Goal: Check status: Check status

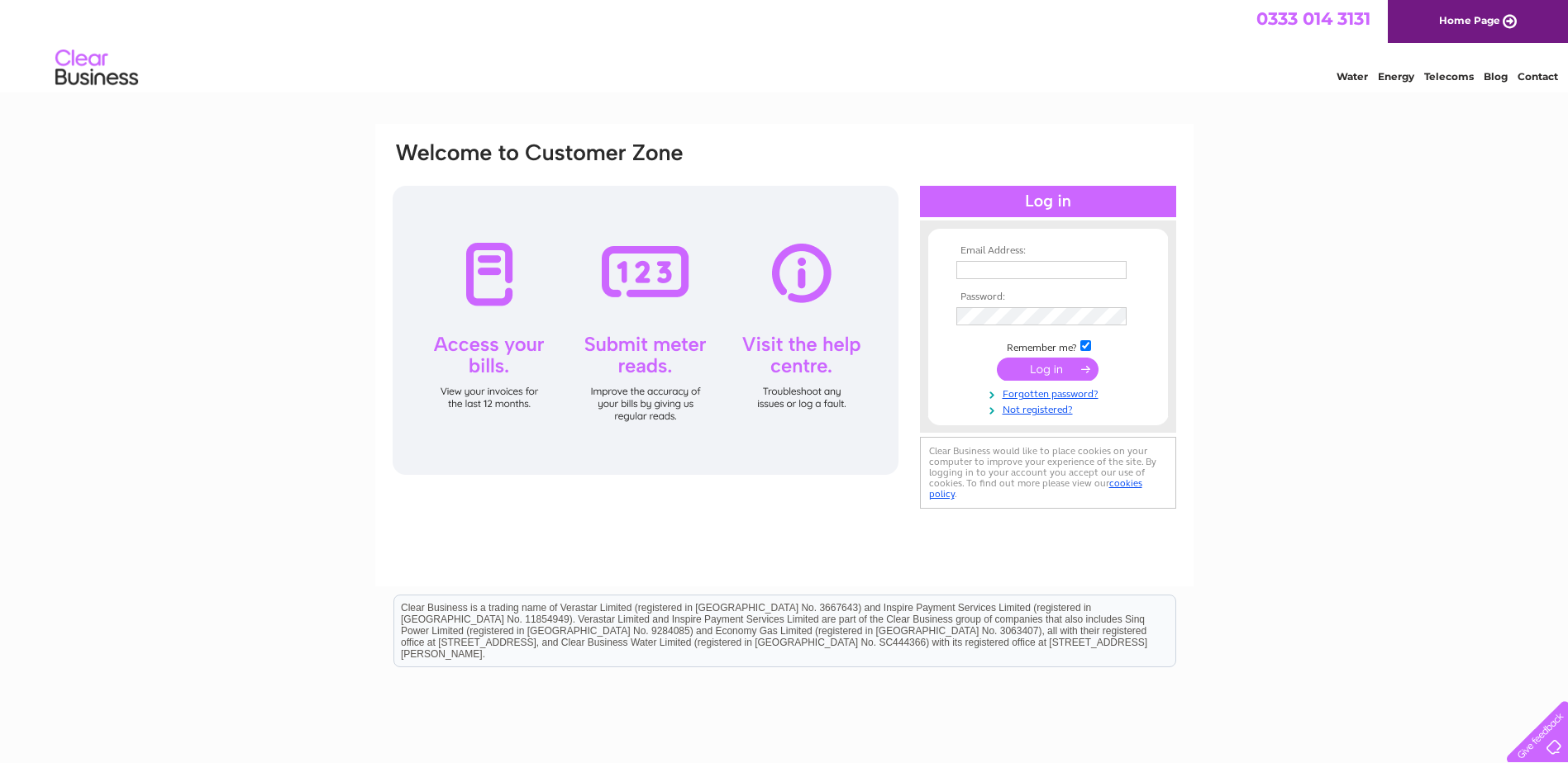
type input "[EMAIL_ADDRESS][DOMAIN_NAME]"
click at [1052, 371] on input "submit" at bounding box center [1048, 369] width 102 height 23
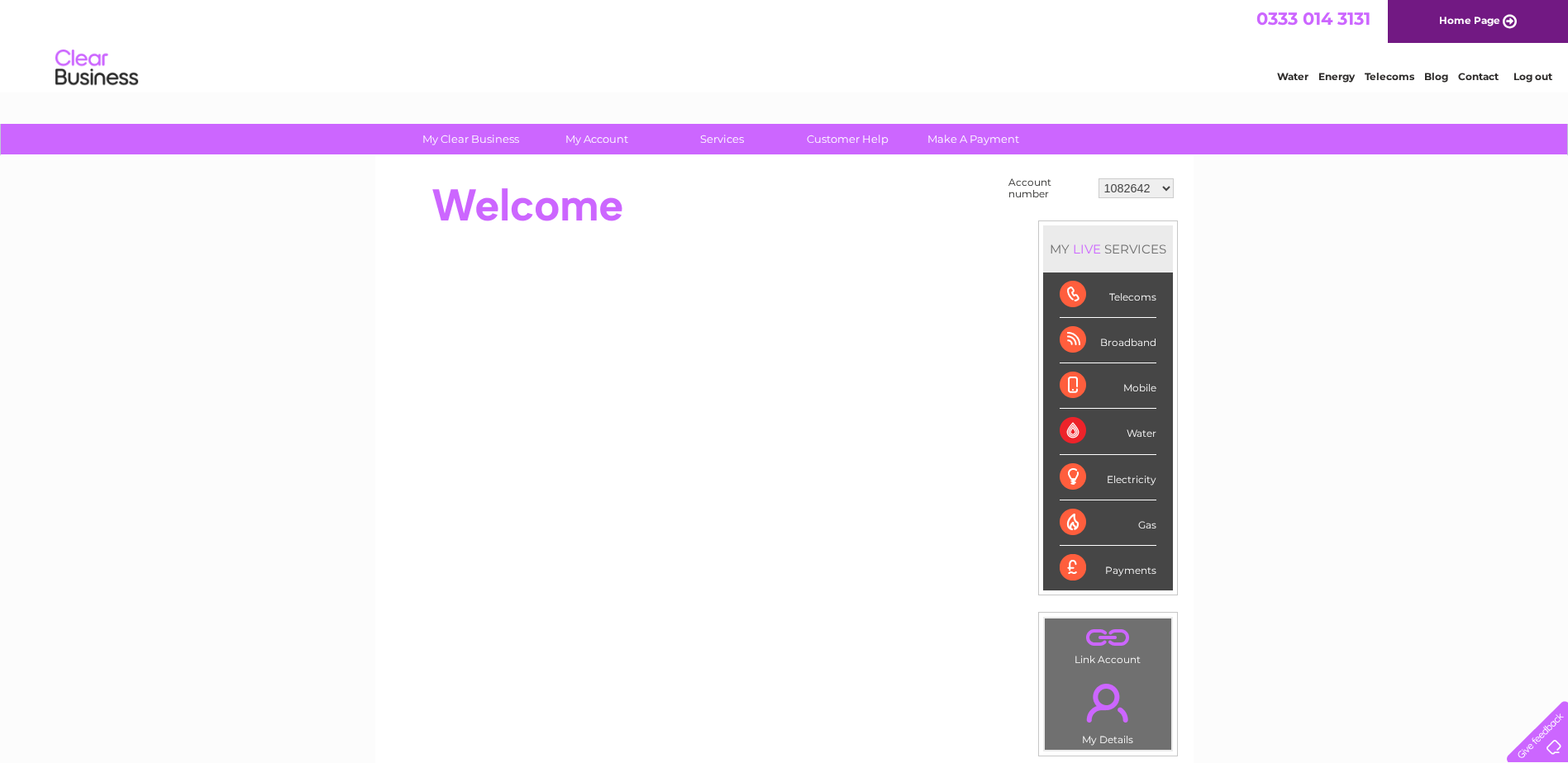
click at [1166, 188] on select "1082642 30324115" at bounding box center [1135, 187] width 75 height 19
click at [1150, 186] on select "1082642 30324115" at bounding box center [1135, 187] width 75 height 19
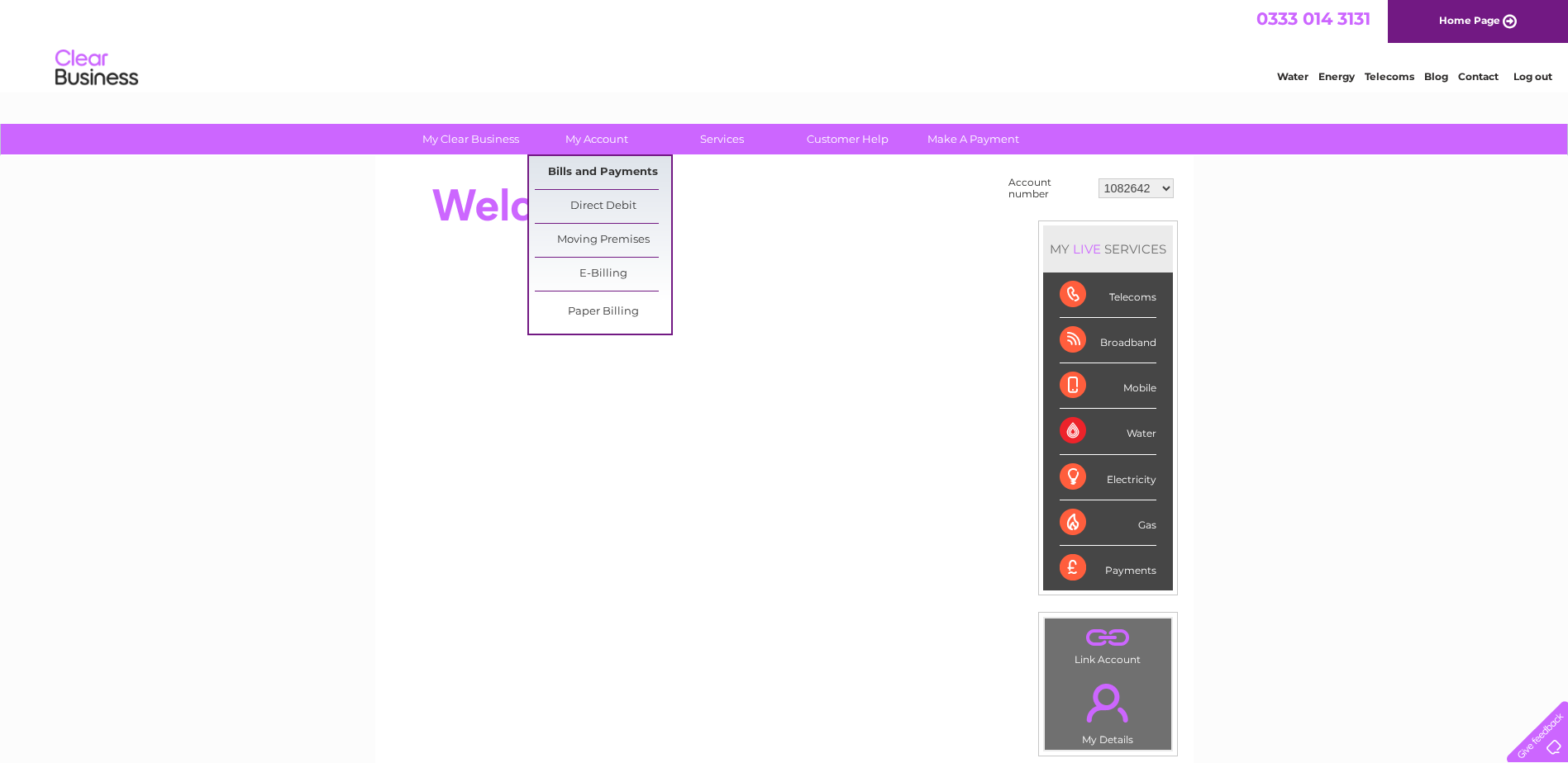
click at [580, 172] on link "Bills and Payments" at bounding box center [603, 172] width 136 height 33
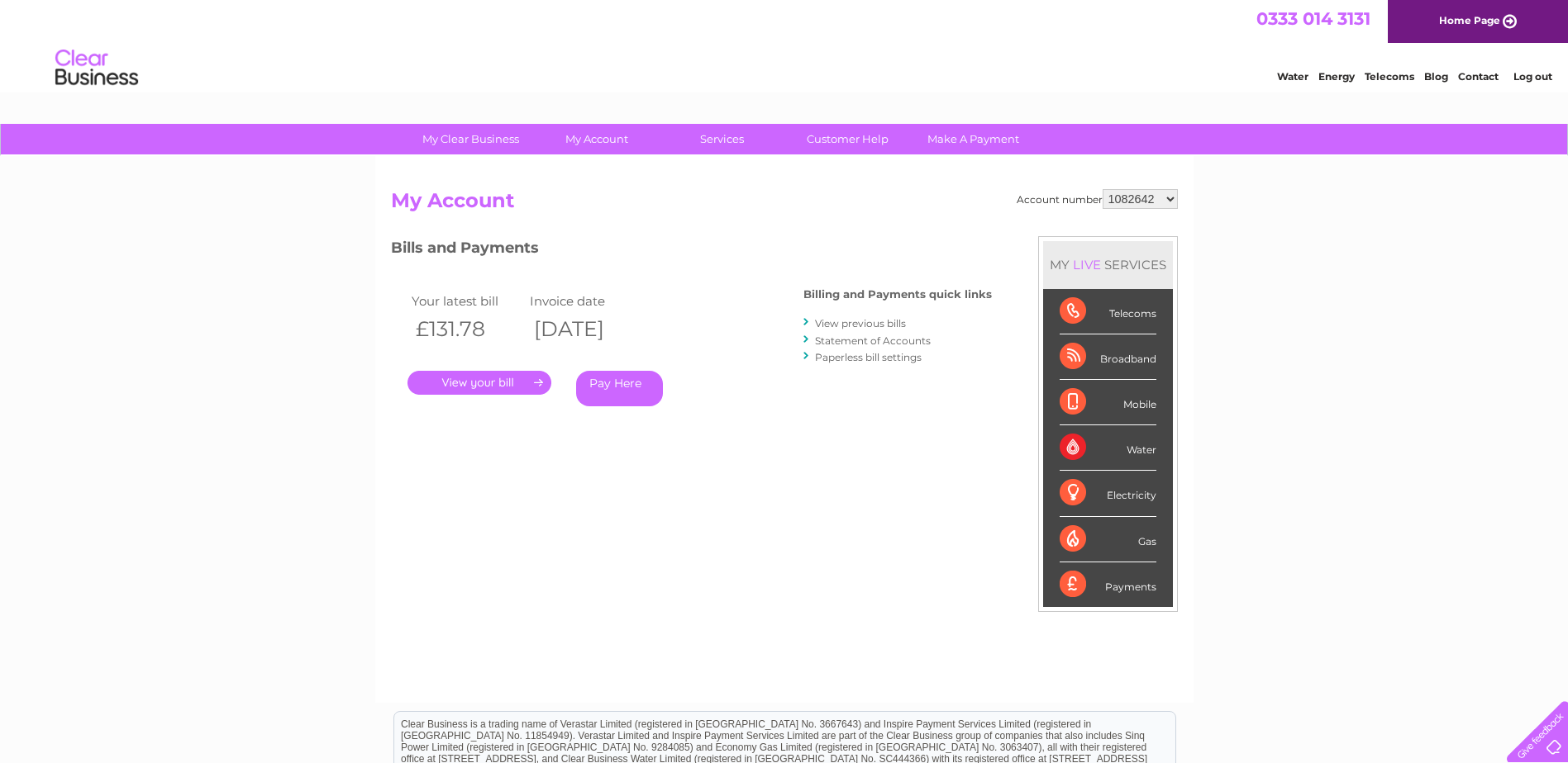
click at [865, 341] on link "Statement of Accounts" at bounding box center [873, 340] width 116 height 12
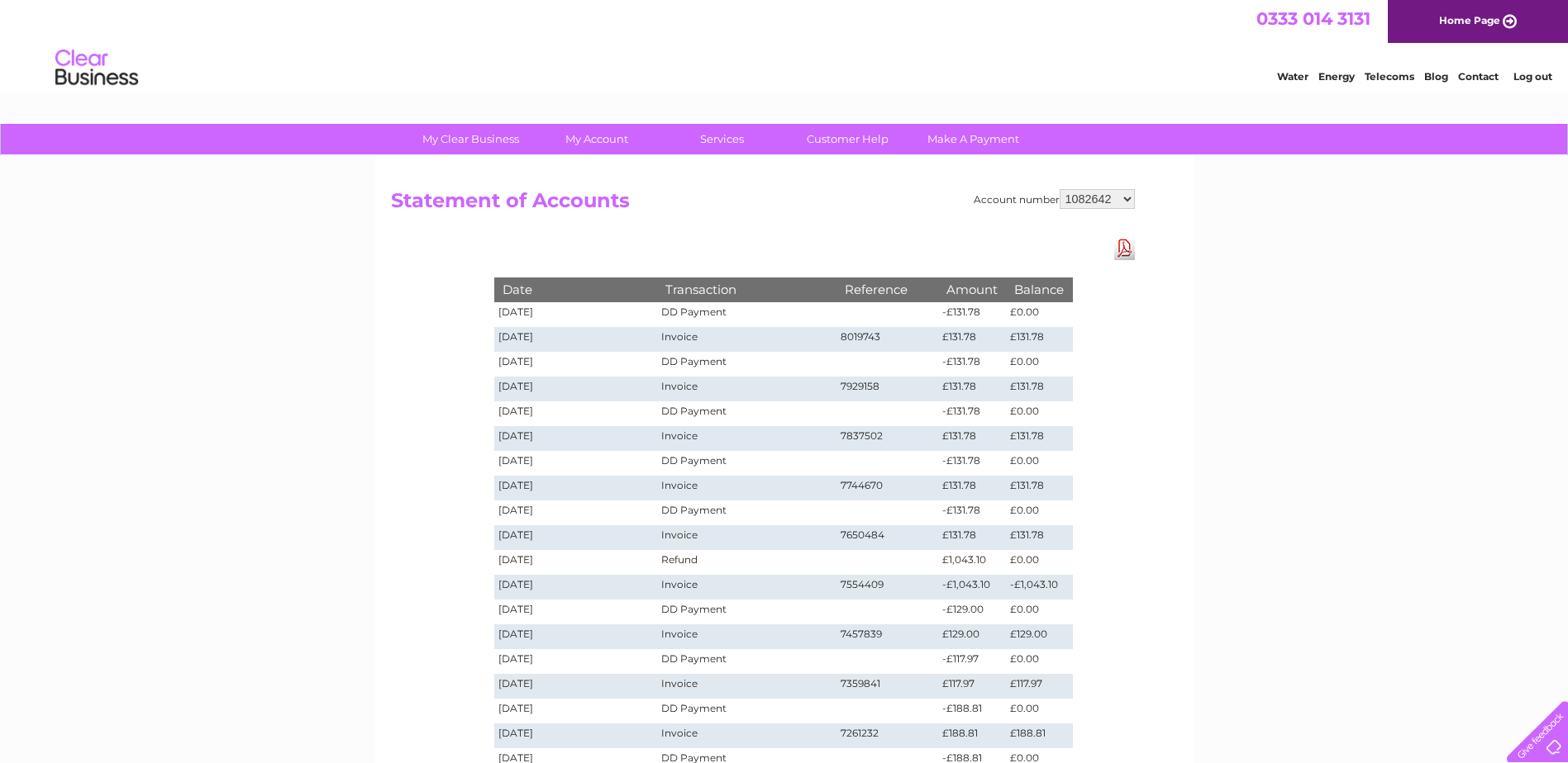
click at [1126, 198] on select "1082642 30324115" at bounding box center [1096, 198] width 75 height 19
select select "30324115"
click at [1060, 189] on select "1082642 30324115" at bounding box center [1096, 198] width 75 height 19
